Goal: Navigation & Orientation: Find specific page/section

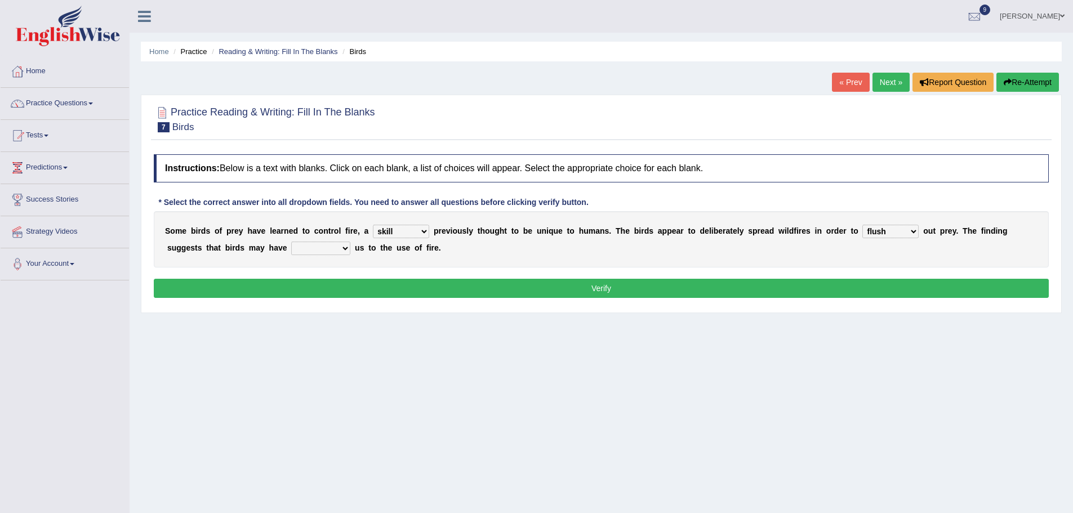
select select "skill"
select select "flush"
click at [41, 69] on link "Home" at bounding box center [65, 70] width 128 height 28
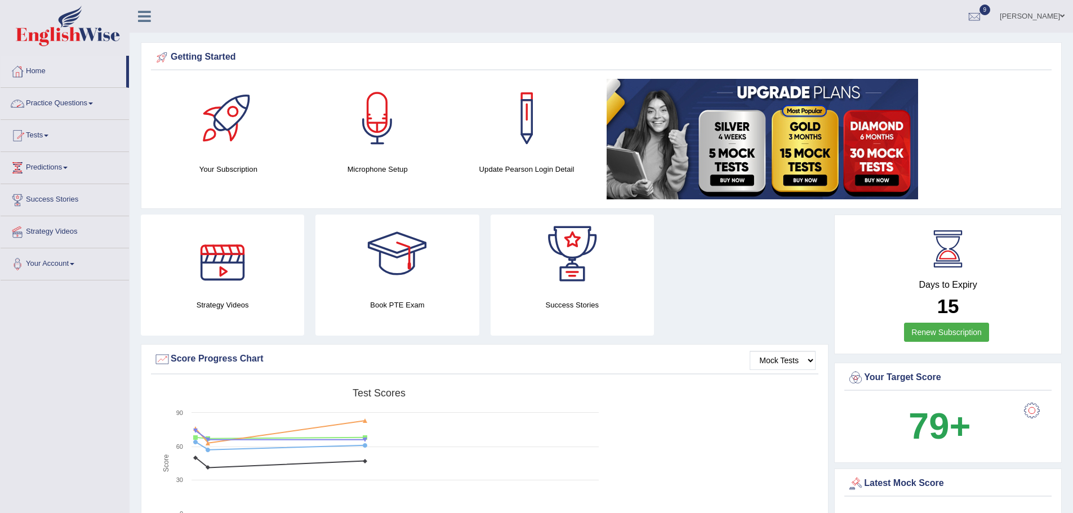
click at [36, 68] on link "Home" at bounding box center [64, 70] width 126 height 28
